Goal: Task Accomplishment & Management: Manage account settings

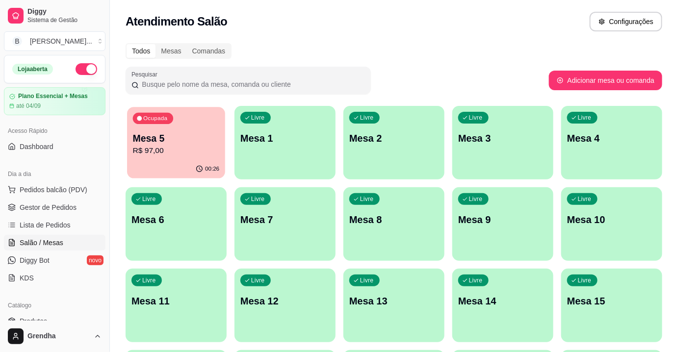
click at [147, 151] on p "R$ 97,00" at bounding box center [176, 150] width 87 height 11
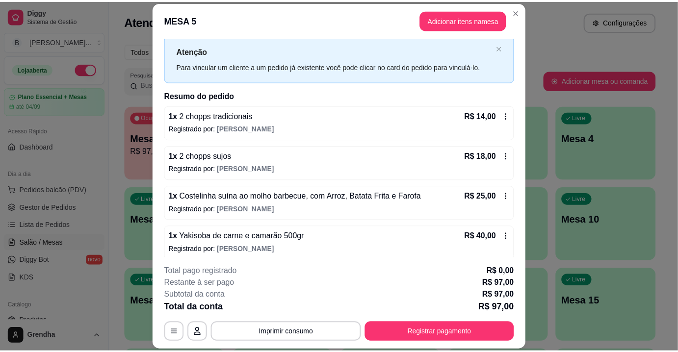
scroll to position [28, 0]
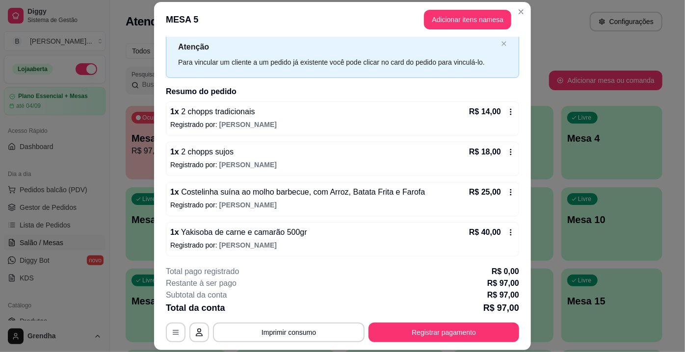
click at [507, 230] on icon at bounding box center [511, 233] width 8 height 8
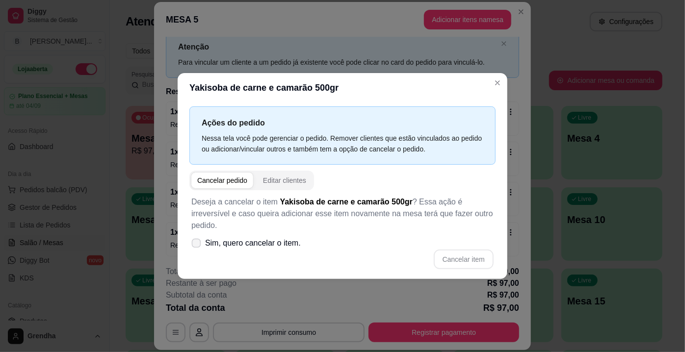
click at [196, 240] on icon at bounding box center [195, 242] width 7 height 5
click at [196, 245] on input "Sim, quero cancelar o item." at bounding box center [194, 248] width 6 height 6
checkbox input "true"
click at [450, 256] on button "Cancelar item" at bounding box center [463, 259] width 58 height 19
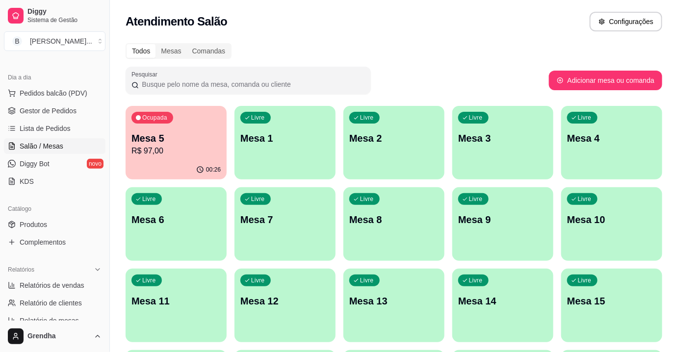
scroll to position [100, 0]
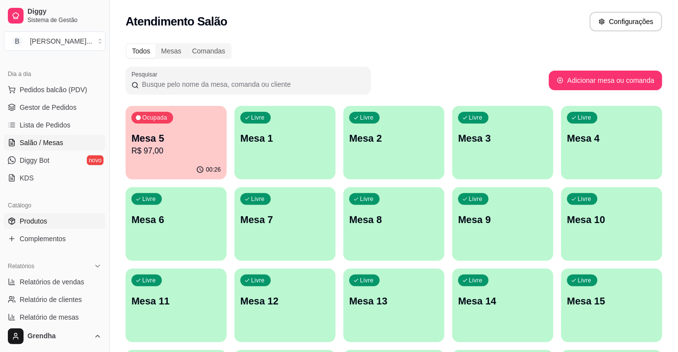
click at [22, 218] on span "Produtos" at bounding box center [33, 221] width 27 height 10
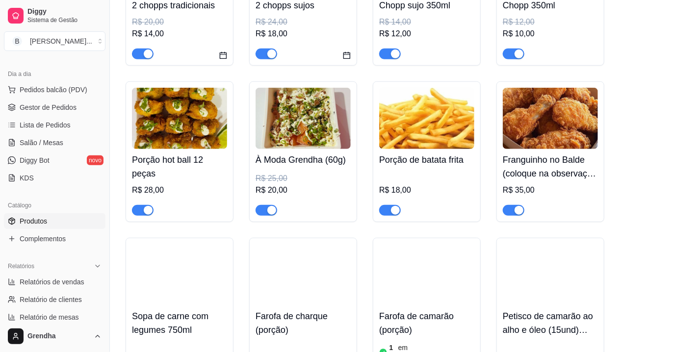
scroll to position [169, 0]
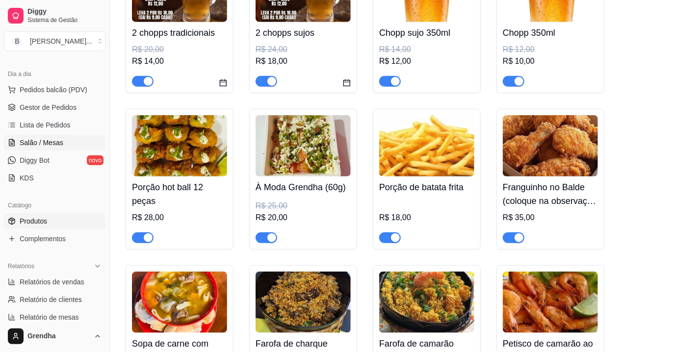
click at [44, 144] on span "Salão / Mesas" at bounding box center [42, 143] width 44 height 10
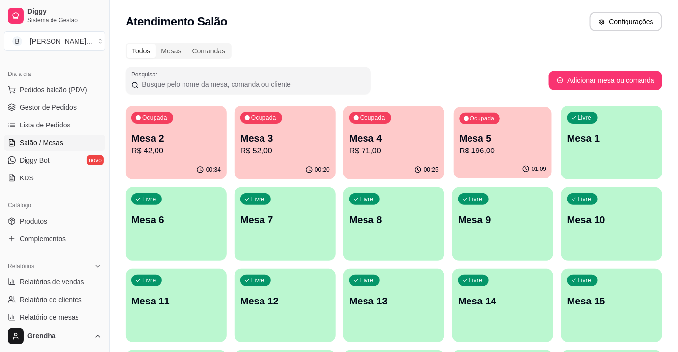
click at [502, 153] on p "R$ 196,00" at bounding box center [503, 150] width 87 height 11
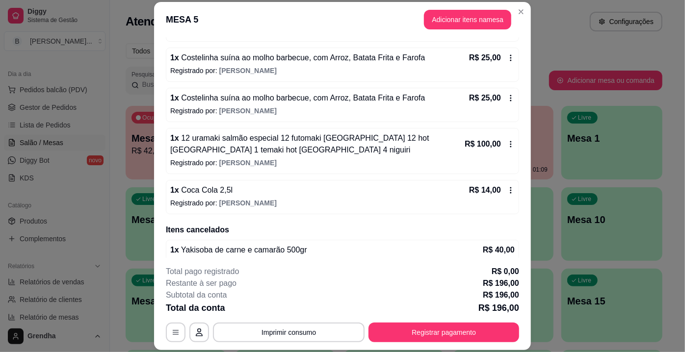
scroll to position [176, 0]
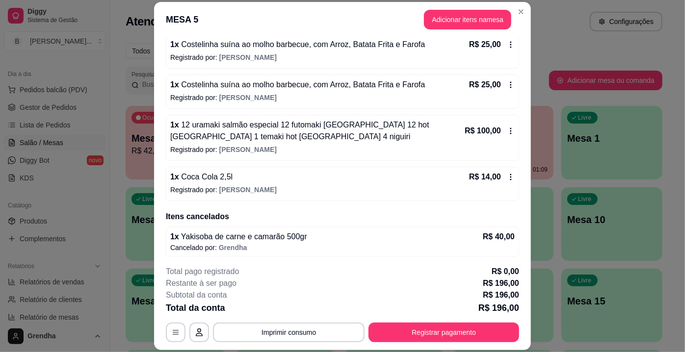
click at [510, 175] on icon at bounding box center [510, 177] width 1 height 6
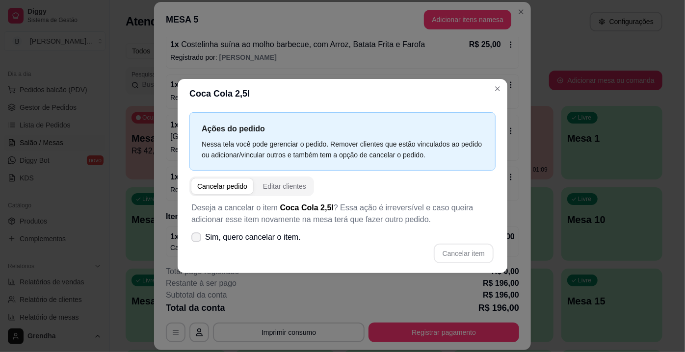
click at [196, 237] on icon at bounding box center [196, 237] width 8 height 6
click at [196, 239] on input "Sim, quero cancelar o item." at bounding box center [194, 242] width 6 height 6
checkbox input "true"
click at [450, 257] on button "Cancelar item" at bounding box center [463, 253] width 58 height 19
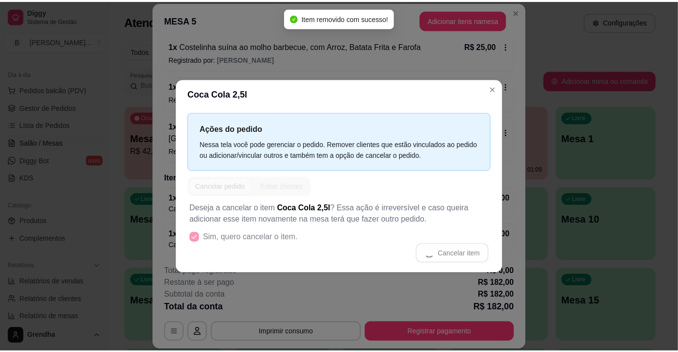
scroll to position [172, 0]
